Goal: Check status: Check status

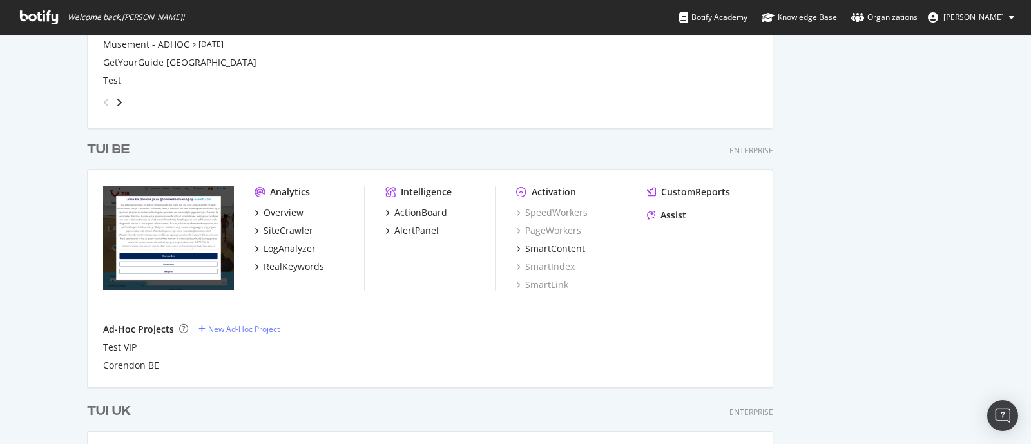
scroll to position [1047, 0]
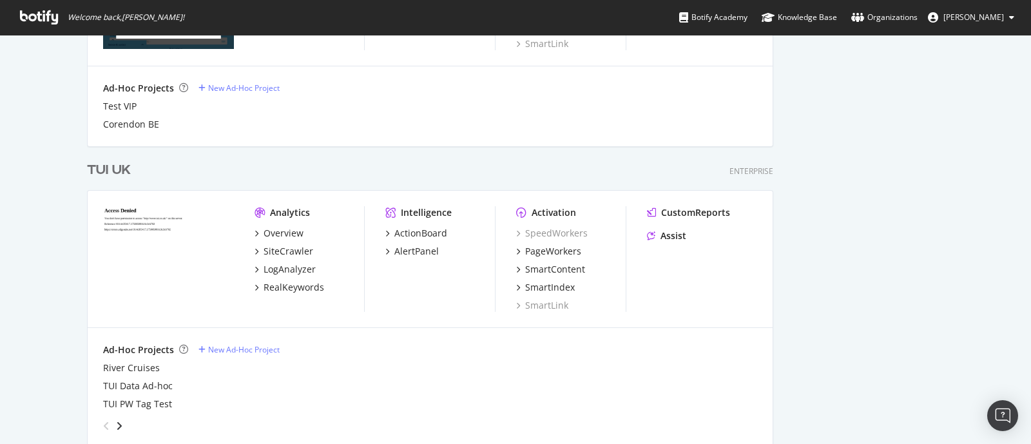
click at [102, 164] on div "TUI UK" at bounding box center [109, 170] width 44 height 19
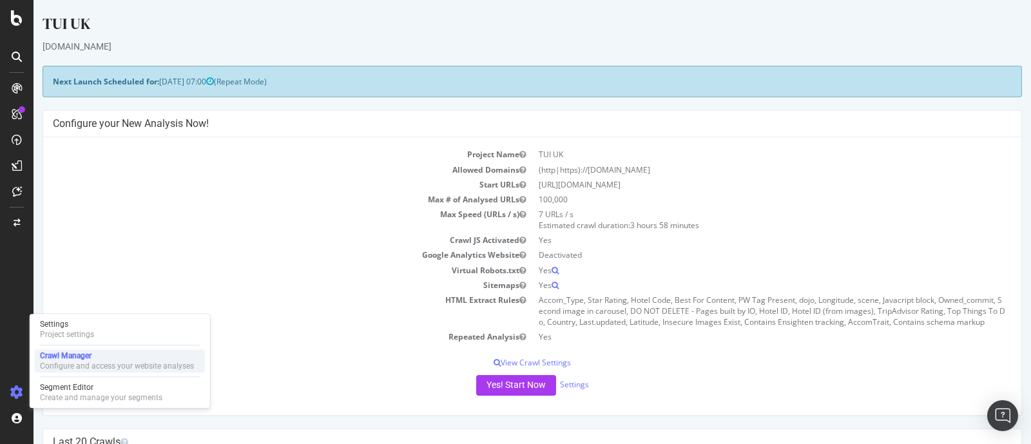
click at [78, 360] on div "Crawl Manager" at bounding box center [117, 356] width 154 height 10
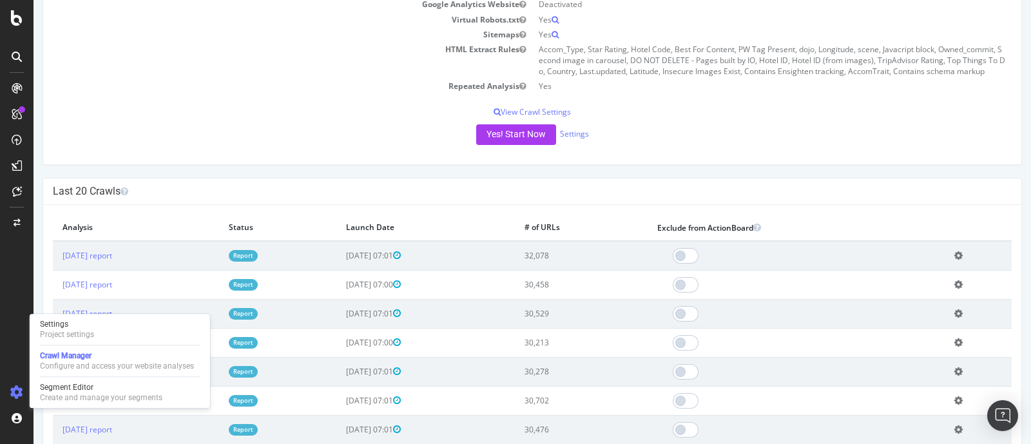
scroll to position [322, 0]
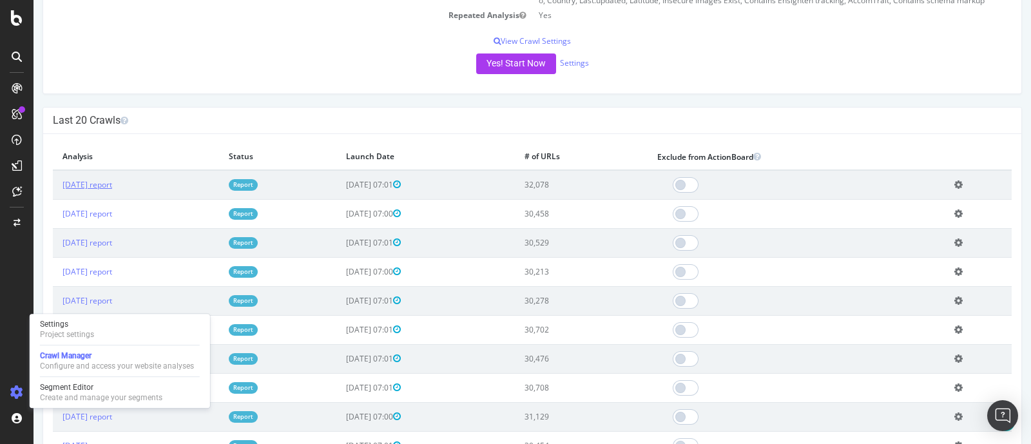
click at [112, 179] on link "[DATE] report" at bounding box center [88, 184] width 50 height 11
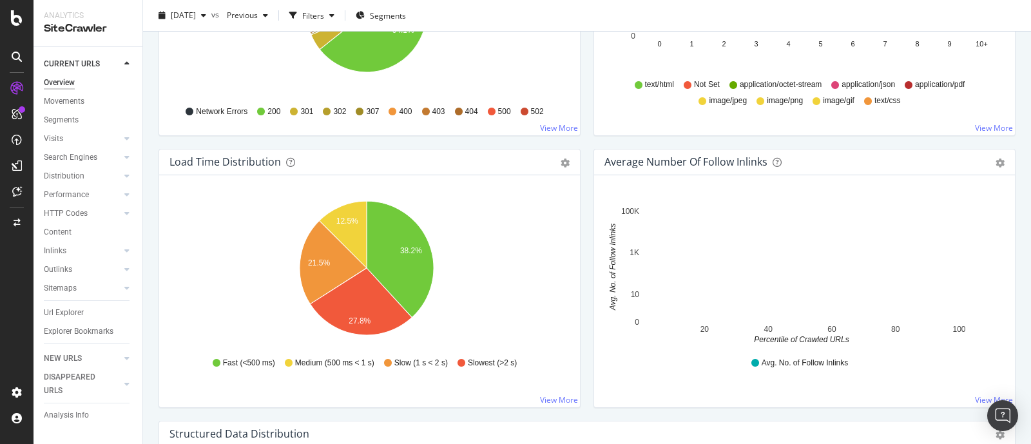
scroll to position [376, 0]
